Goal: Task Accomplishment & Management: Manage account settings

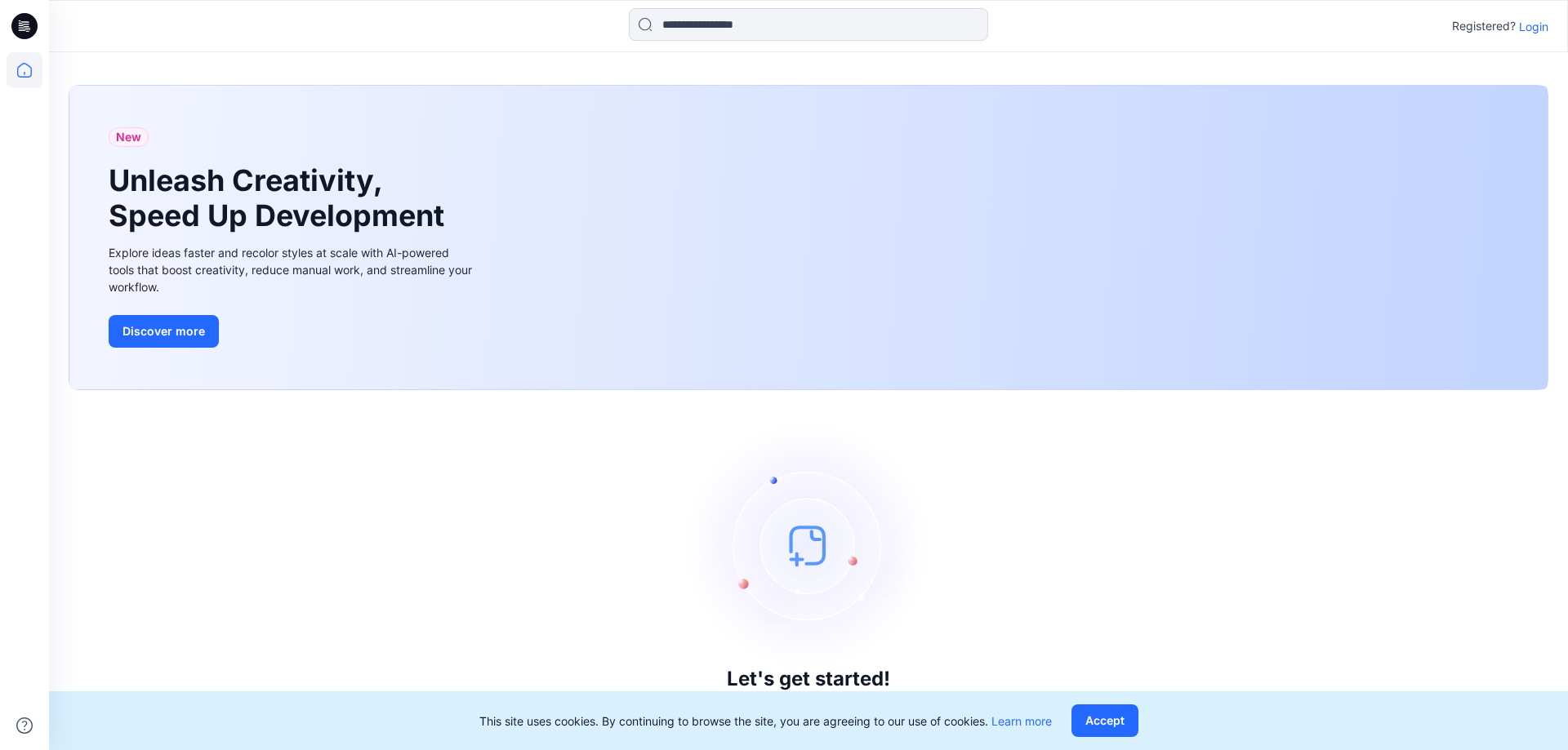
click at [1539, 23] on p "Login" at bounding box center [1533, 26] width 30 height 17
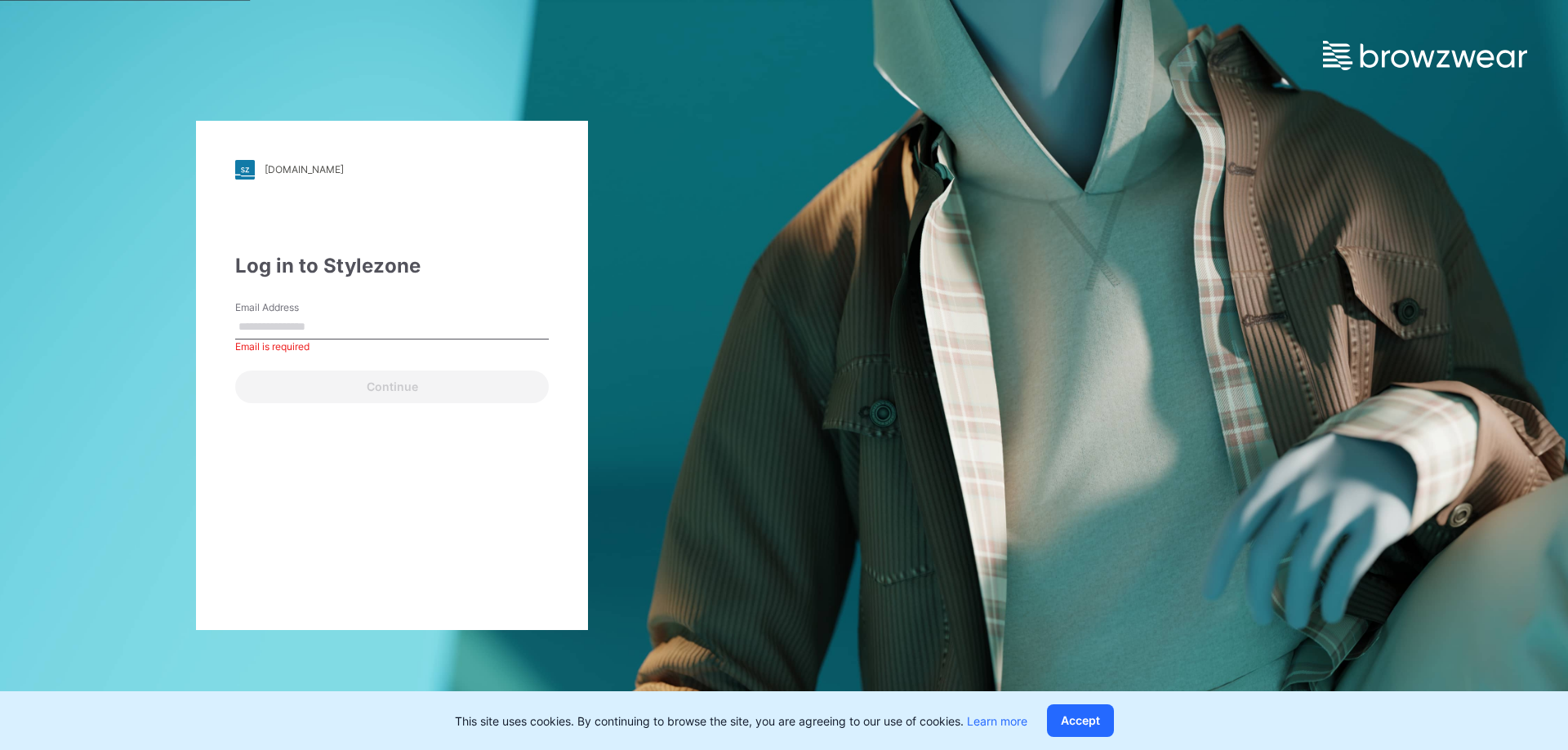
drag, startPoint x: 288, startPoint y: 314, endPoint x: 279, endPoint y: 318, distance: 9.8
click at [284, 315] on div "Email Address Email is required" at bounding box center [392, 325] width 314 height 49
click at [274, 323] on input "Email Address" at bounding box center [392, 327] width 314 height 24
type input "**********"
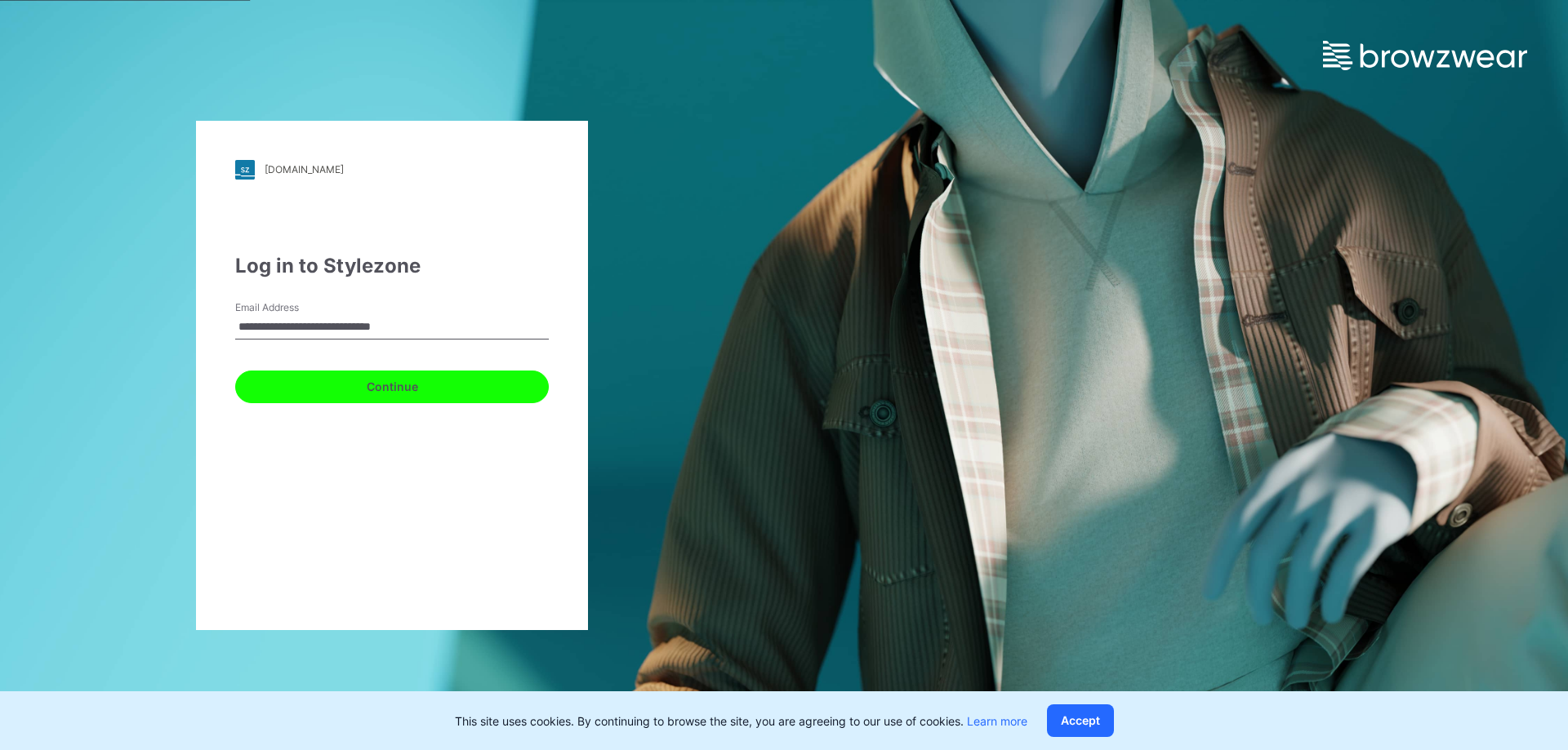
click at [390, 397] on button "Continue" at bounding box center [392, 386] width 314 height 33
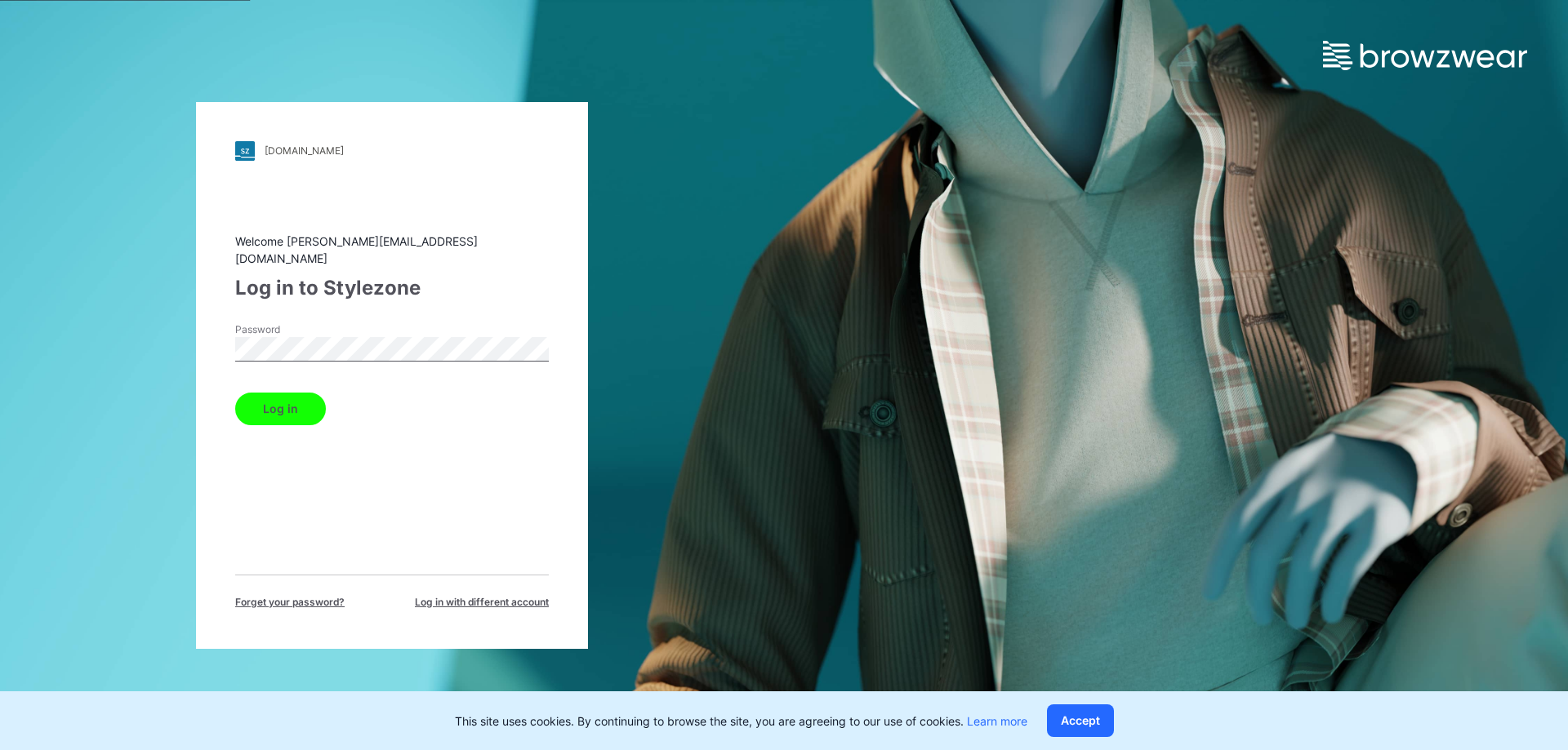
click at [280, 405] on button "Log in" at bounding box center [280, 409] width 90 height 33
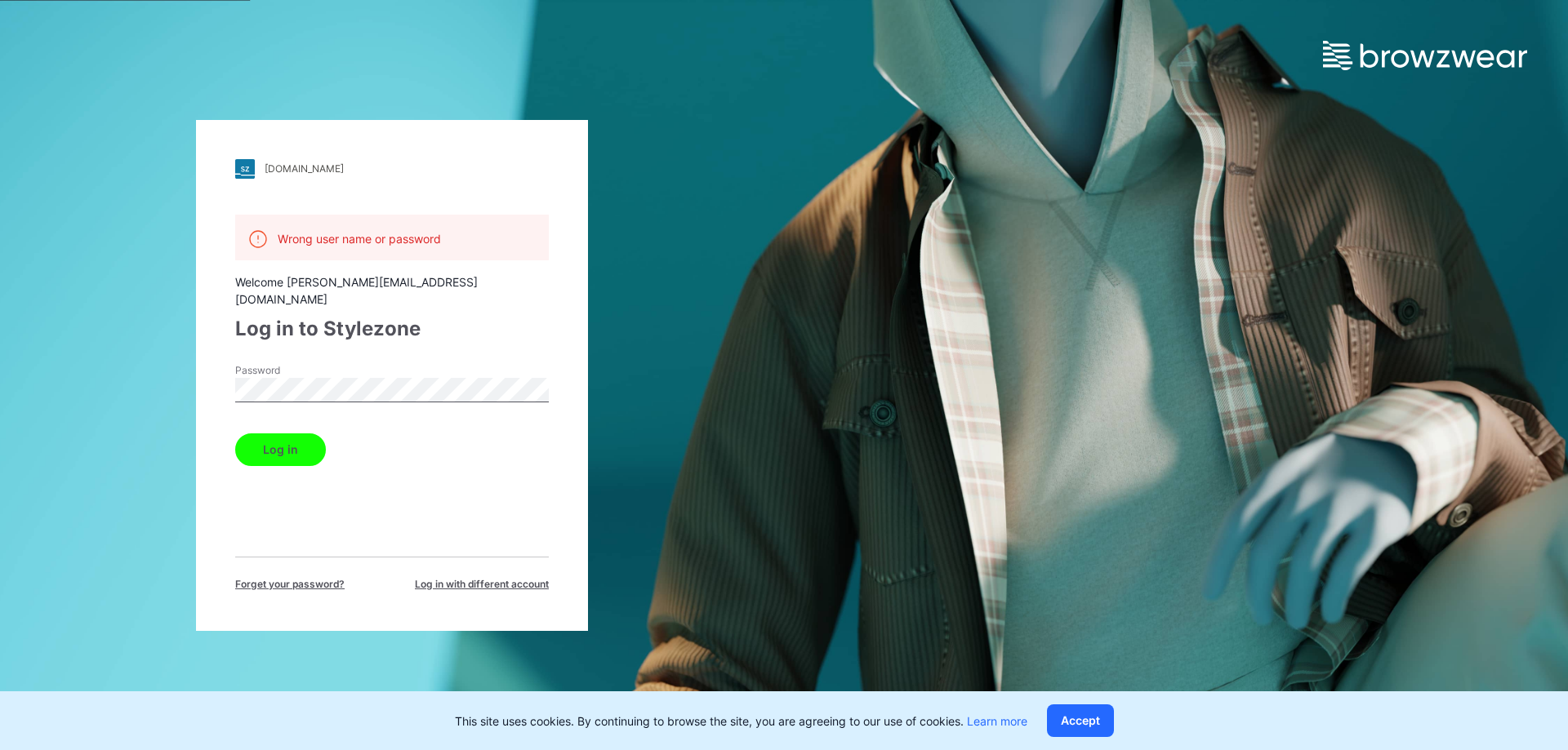
click at [175, 367] on div "[DOMAIN_NAME] Loading... Wrong user name or password Welcome [PERSON_NAME][EMAI…" at bounding box center [392, 375] width 784 height 750
click at [269, 439] on button "Log in" at bounding box center [280, 450] width 90 height 33
click at [112, 353] on div "[DOMAIN_NAME] Loading... Wrong user name or password Welcome [PERSON_NAME][EMAI…" at bounding box center [392, 375] width 784 height 750
click at [289, 445] on button "Log in" at bounding box center [280, 450] width 90 height 33
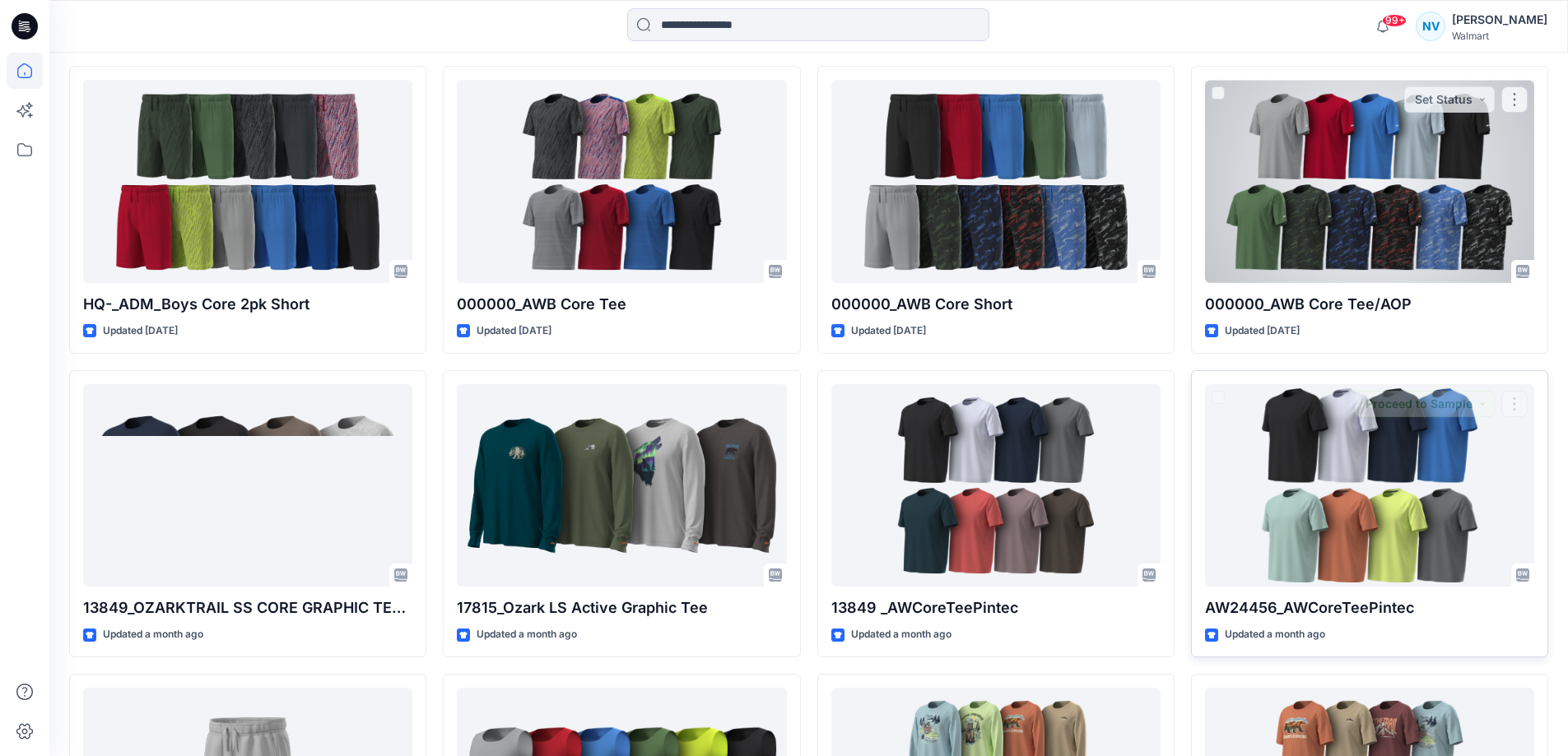
scroll to position [653, 0]
